Goal: Find specific page/section: Find specific page/section

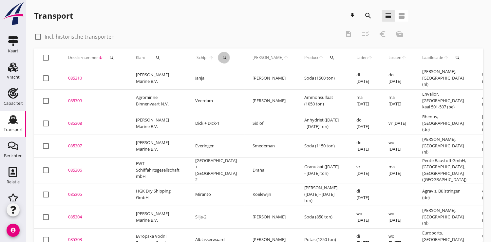
click at [222, 57] on icon "search" at bounding box center [224, 57] width 5 height 5
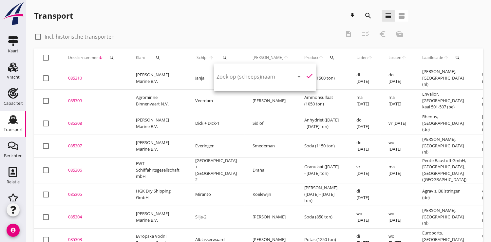
click at [220, 74] on input "Zoek op (scheeps)naam" at bounding box center [251, 76] width 68 height 10
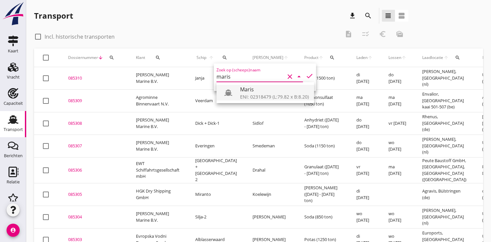
click at [257, 91] on div "Maris" at bounding box center [274, 90] width 69 height 8
click at [306, 75] on icon "check" at bounding box center [310, 76] width 8 height 8
type input "Maris"
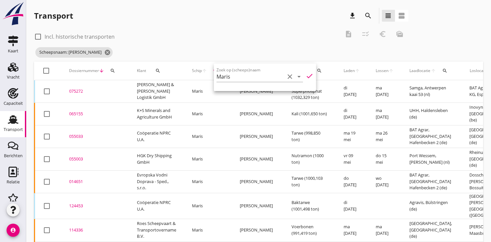
click at [77, 94] on div "075272" at bounding box center [95, 91] width 52 height 7
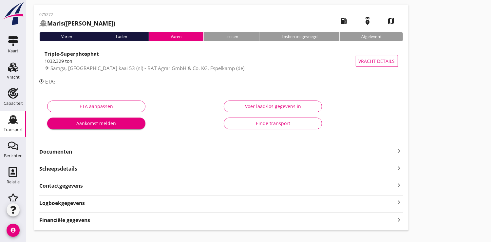
scroll to position [36, 0]
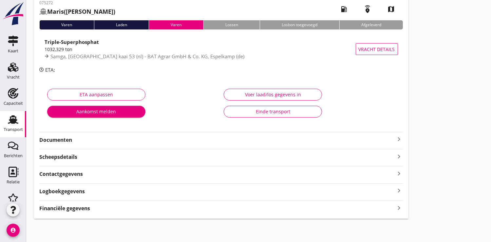
click at [60, 136] on strong "Documenten" at bounding box center [217, 140] width 356 height 8
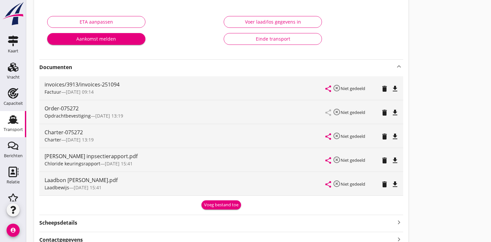
scroll to position [0, 0]
